Goal: Task Accomplishment & Management: Use online tool/utility

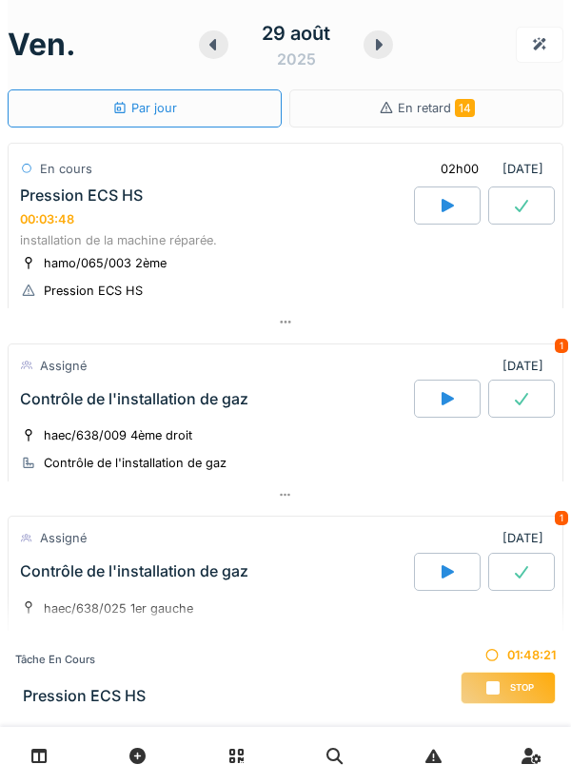
scroll to position [927, 0]
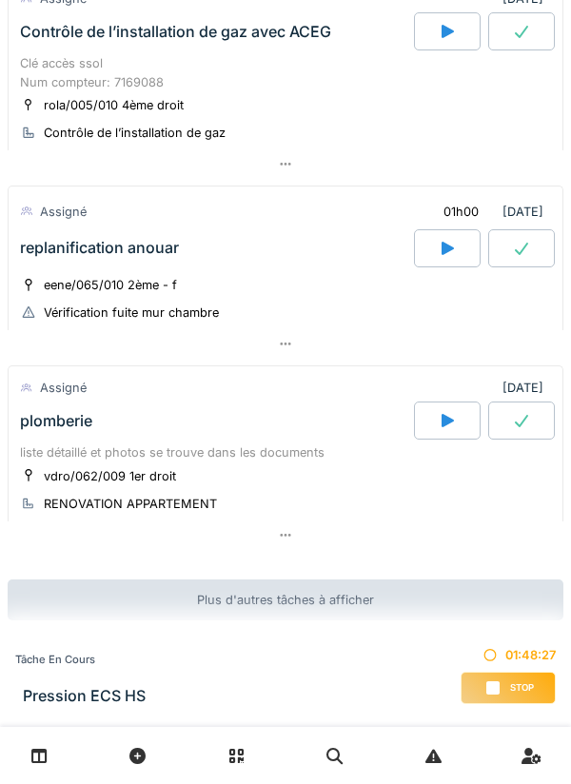
click at [314, 535] on div at bounding box center [285, 535] width 555 height 28
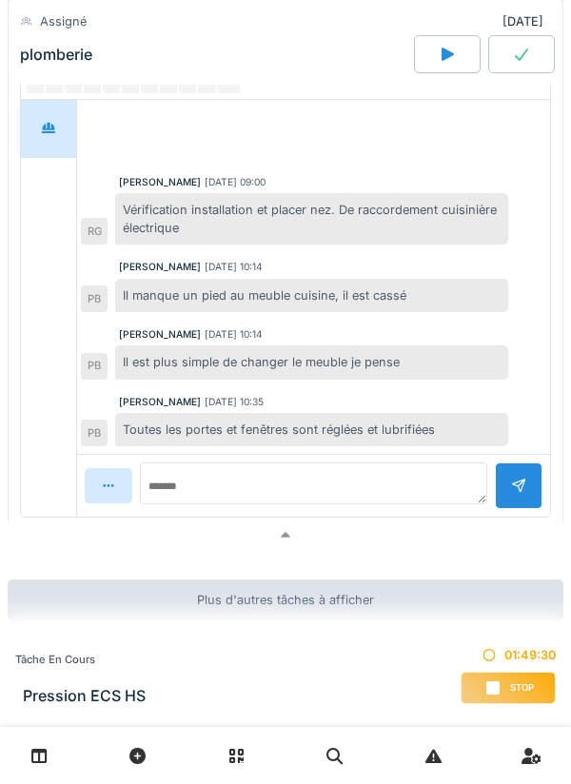
click at [303, 539] on div at bounding box center [285, 535] width 555 height 28
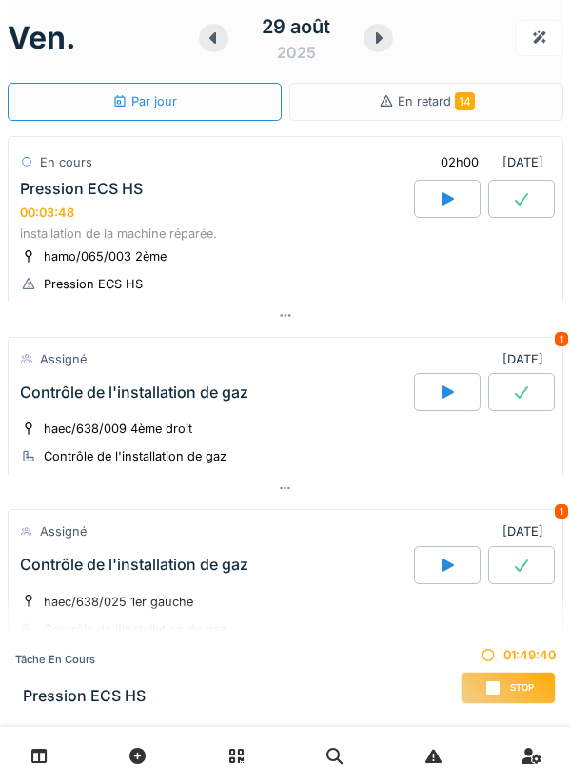
scroll to position [0, 0]
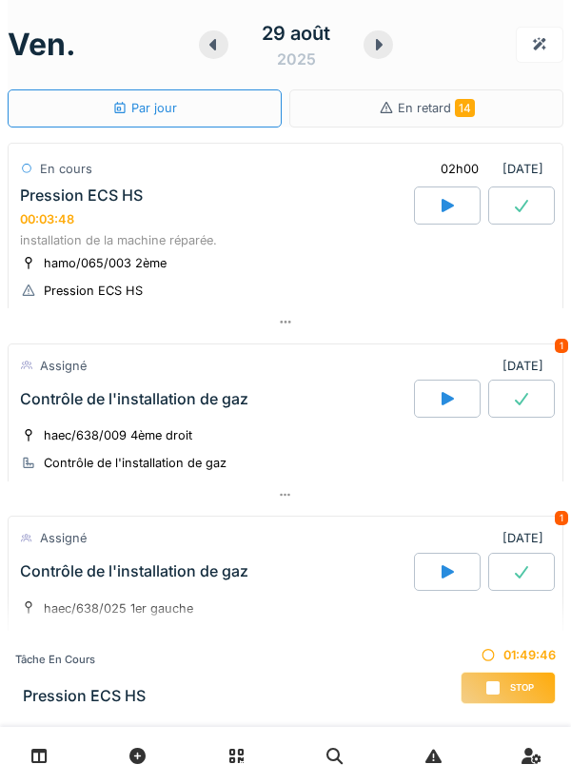
click at [455, 206] on icon at bounding box center [446, 205] width 19 height 15
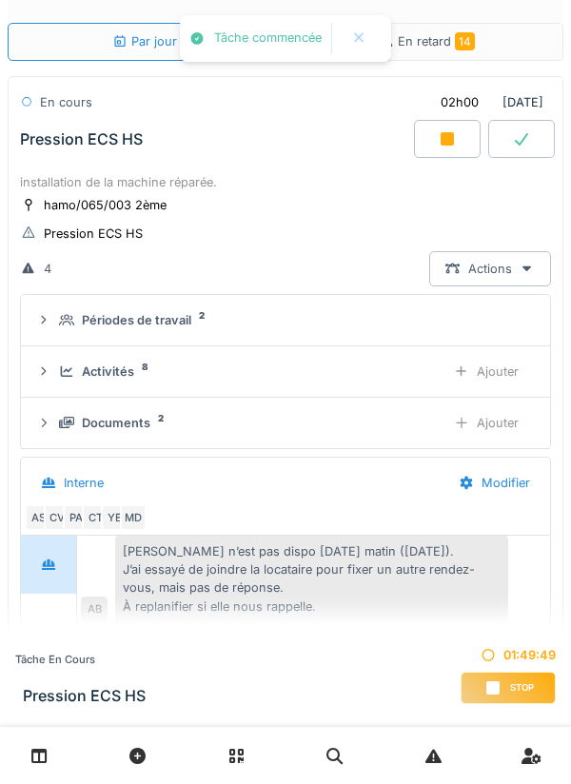
scroll to position [47, 0]
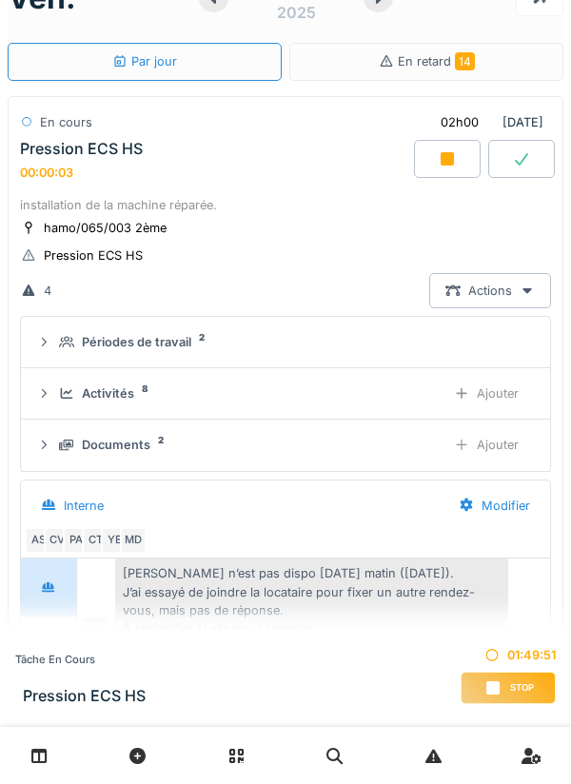
click at [394, 384] on div "Activités 8" at bounding box center [244, 393] width 371 height 18
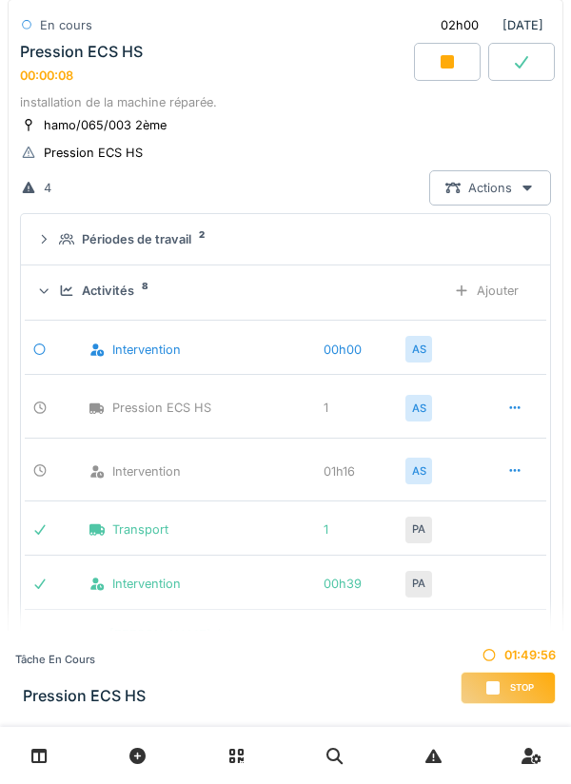
scroll to position [159, 0]
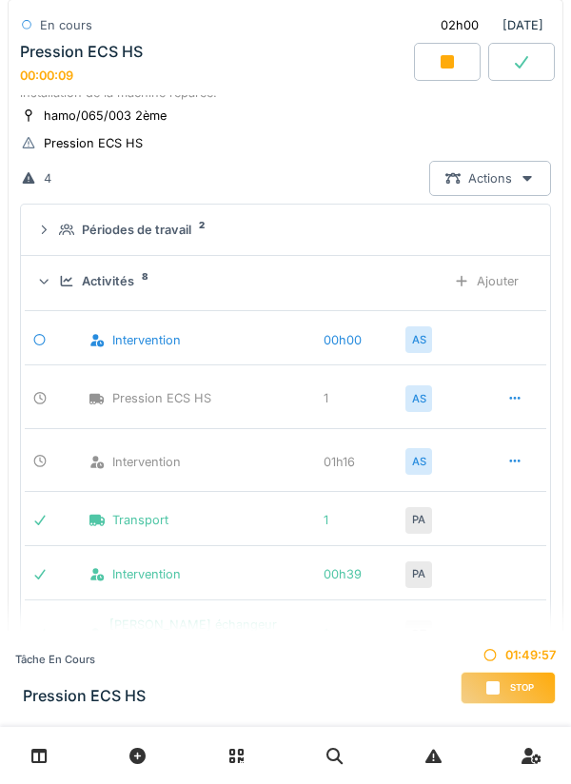
click at [445, 77] on div at bounding box center [447, 62] width 67 height 38
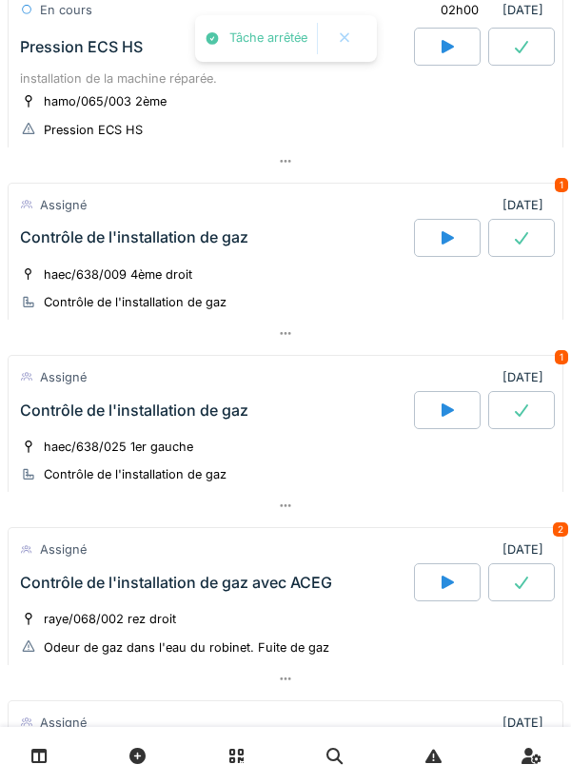
click at [451, 153] on div at bounding box center [285, 161] width 555 height 28
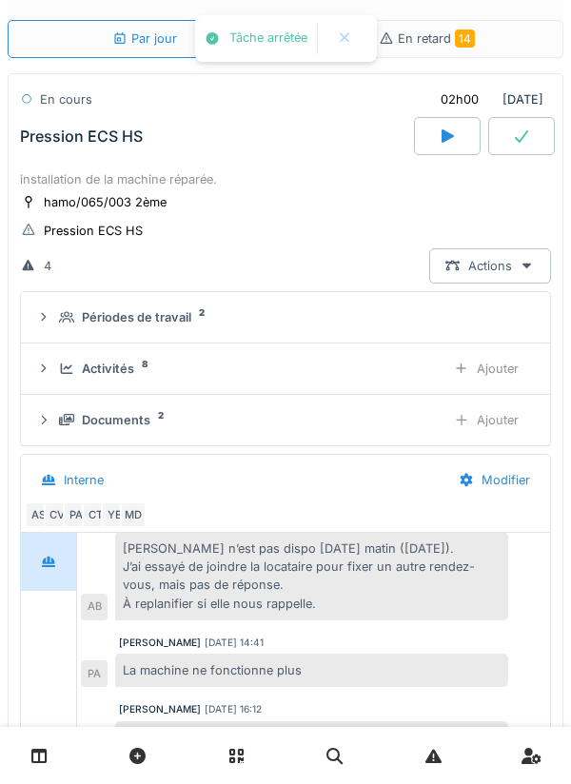
scroll to position [67, 0]
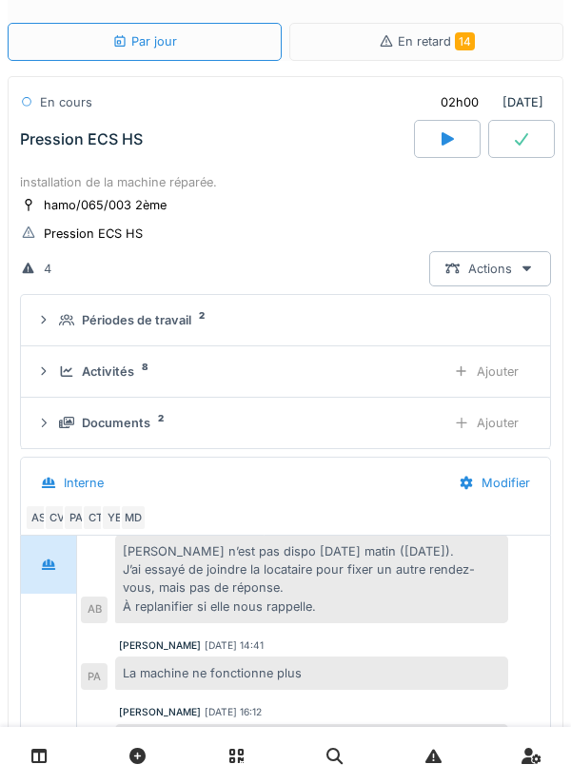
click at [370, 354] on div "Activités 8 Ajouter" at bounding box center [285, 371] width 498 height 35
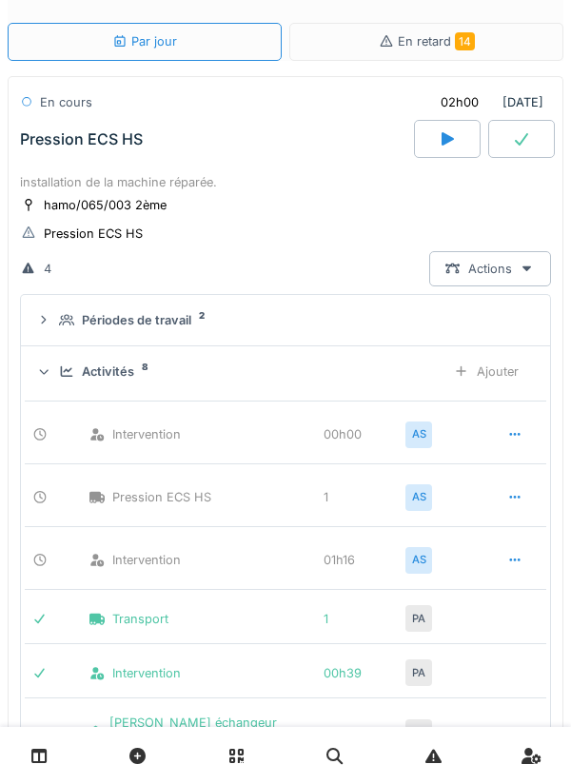
click at [518, 437] on icon at bounding box center [514, 434] width 15 height 12
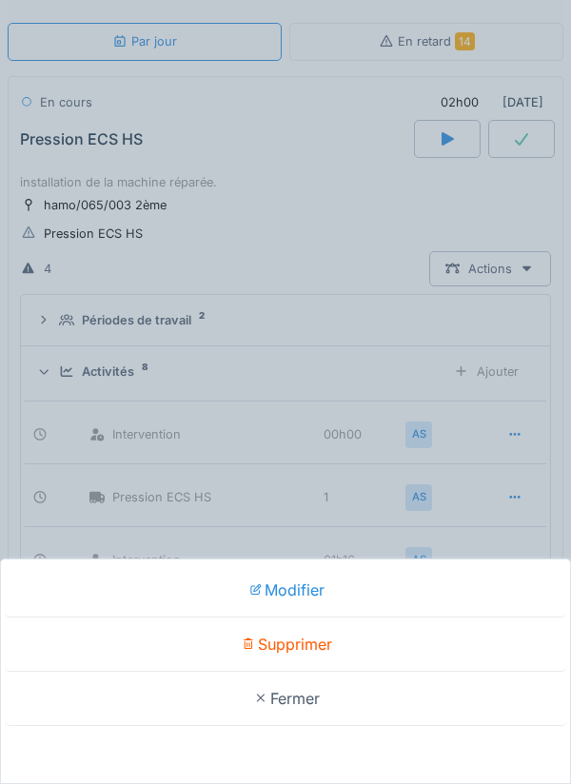
click at [397, 651] on div "Supprimer" at bounding box center [285, 644] width 561 height 54
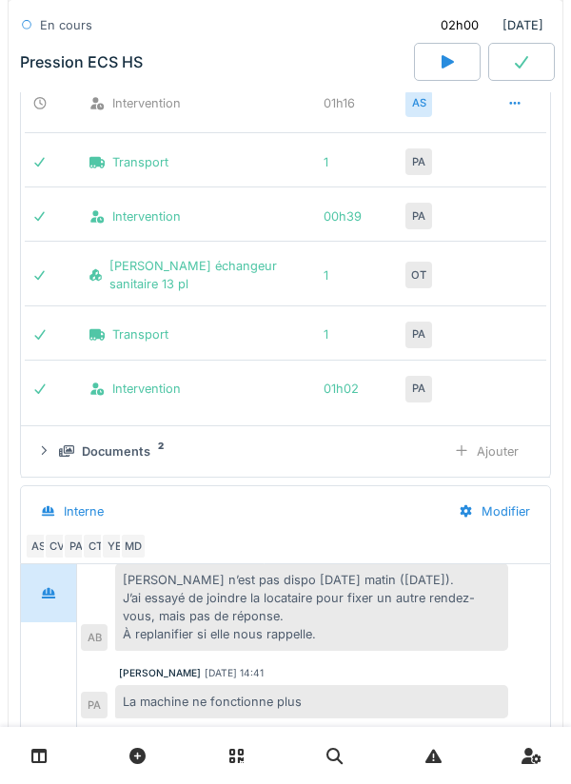
scroll to position [363, 0]
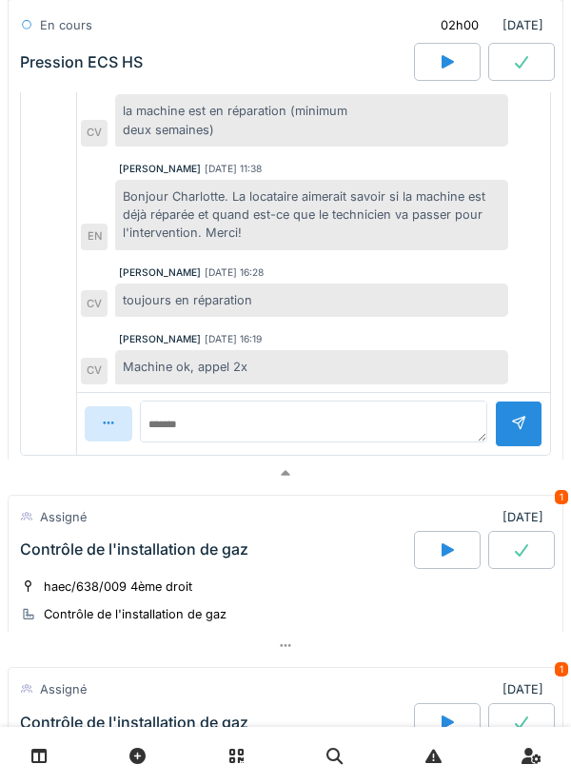
click at [376, 463] on div at bounding box center [285, 473] width 555 height 28
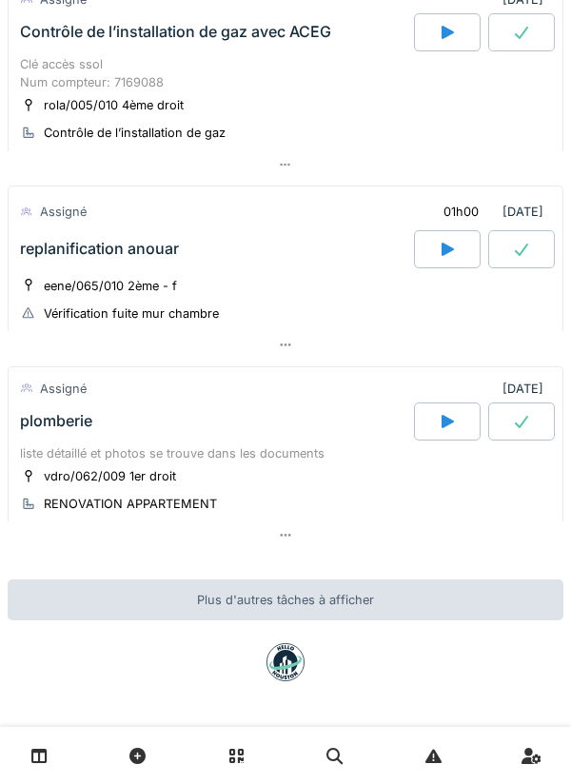
scroll to position [0, 0]
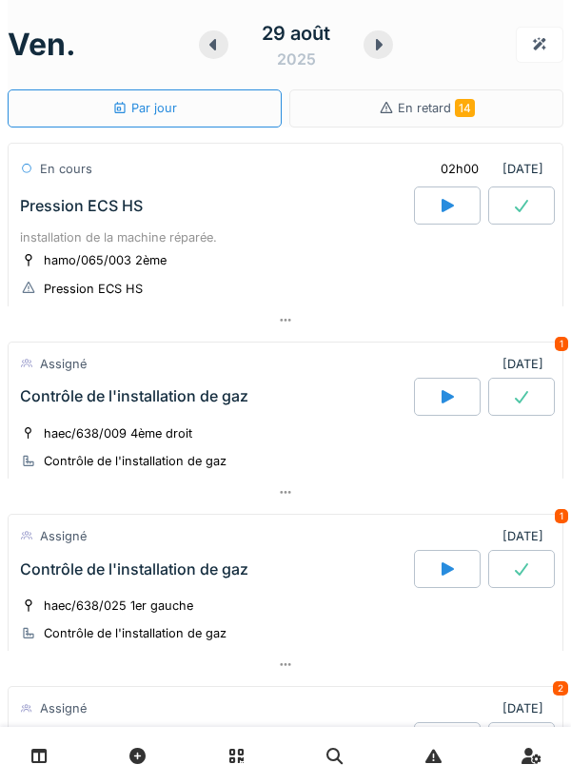
click at [437, 393] on icon at bounding box center [446, 396] width 19 height 15
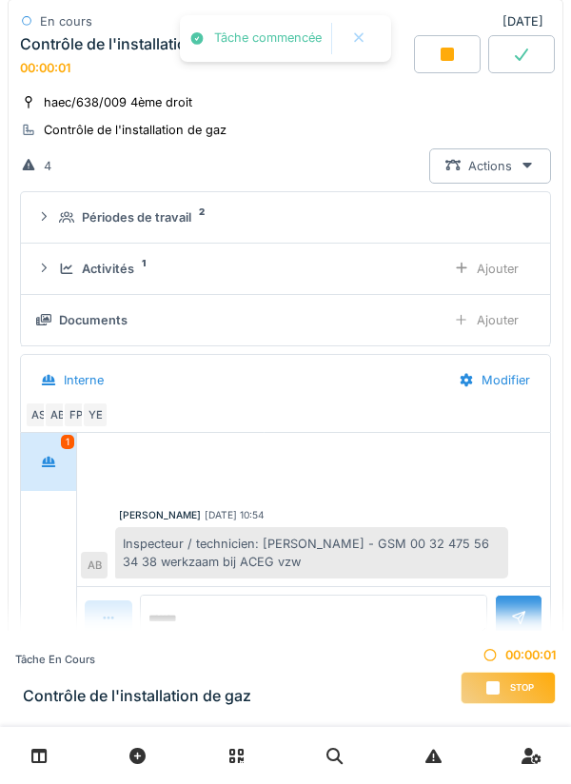
scroll to position [378, 0]
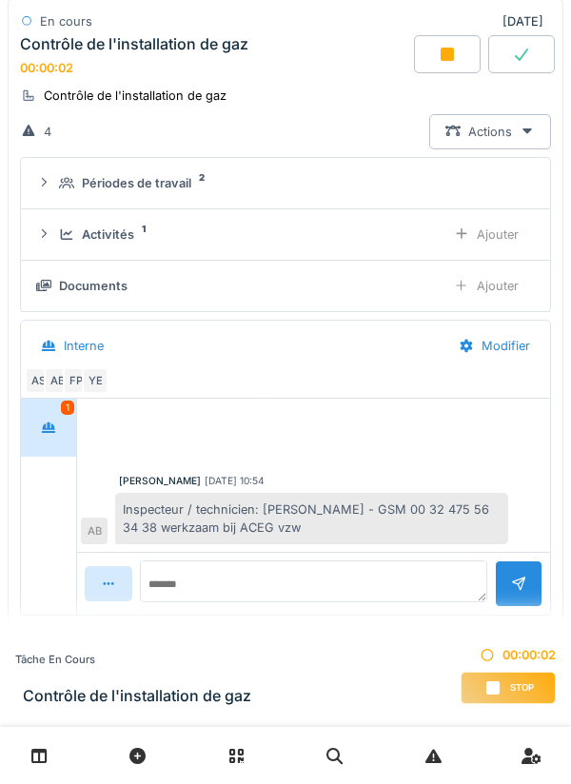
click at [493, 241] on div "Ajouter" at bounding box center [485, 234] width 97 height 35
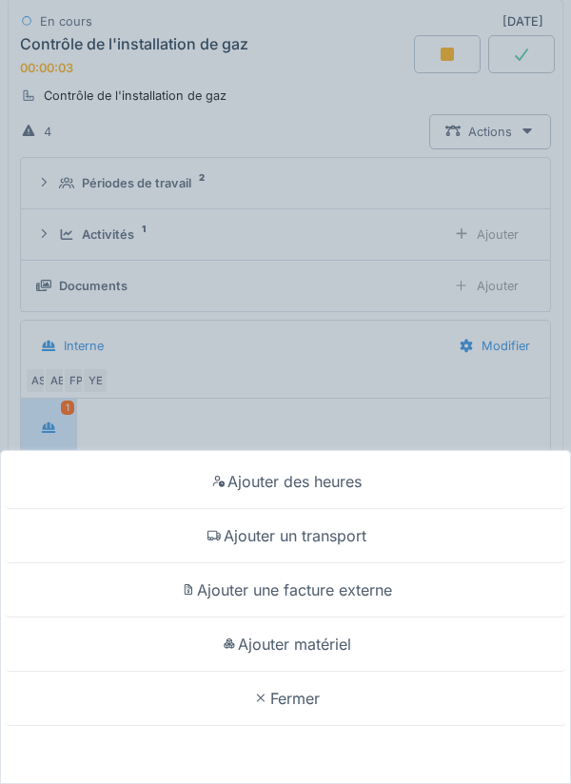
click at [297, 471] on div "Ajouter des heures" at bounding box center [285, 482] width 561 height 54
